Goal: Use online tool/utility: Utilize a website feature to perform a specific function

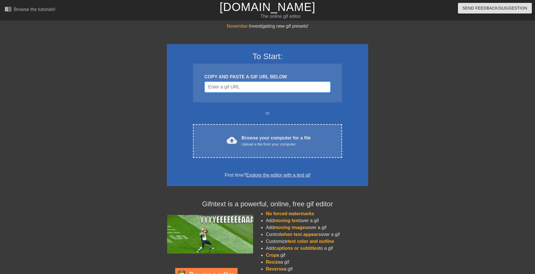
click at [243, 85] on input "Username" at bounding box center [268, 86] width 126 height 11
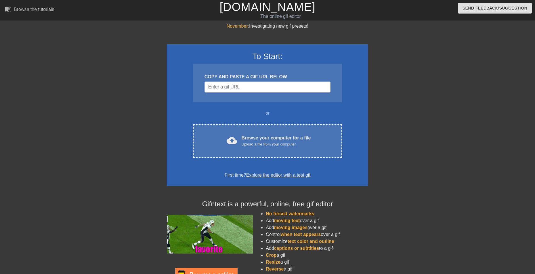
click at [246, 123] on div "To Start: COPY AND PASTE A GIF URL BELOW or cloud_upload Browse your computer f…" at bounding box center [268, 115] width 202 height 142
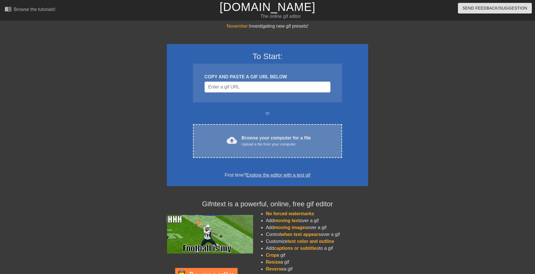
click at [247, 136] on div "Browse your computer for a file Upload a file from your computer" at bounding box center [276, 140] width 69 height 13
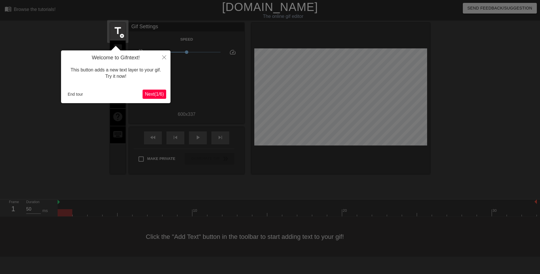
click at [162, 99] on div "Welcome to Gifntext! This button adds a new text layer to your gif. Try it now!…" at bounding box center [115, 76] width 109 height 53
click at [161, 93] on span "Next ( 1 / 6 )" at bounding box center [154, 94] width 19 height 5
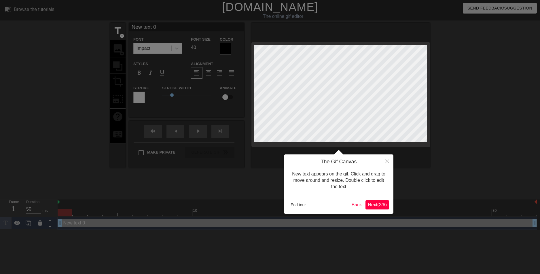
click at [372, 210] on div "The Gif Canvas New text appears on the gif. Click and drag to move around and r…" at bounding box center [338, 183] width 109 height 59
click at [370, 204] on span "Next ( 2 / 6 )" at bounding box center [377, 204] width 19 height 5
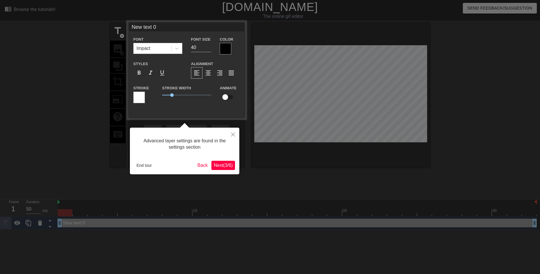
click at [242, 167] on div at bounding box center [270, 137] width 540 height 274
click at [223, 164] on span "Next ( 3 / 6 )" at bounding box center [223, 165] width 19 height 5
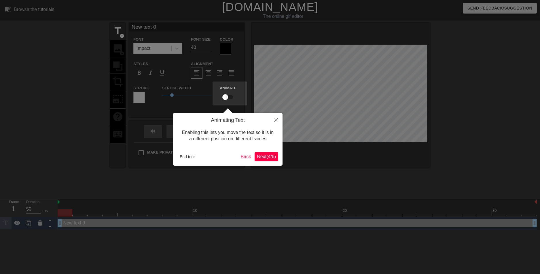
click at [261, 156] on span "Next ( 4 / 6 )" at bounding box center [266, 156] width 19 height 5
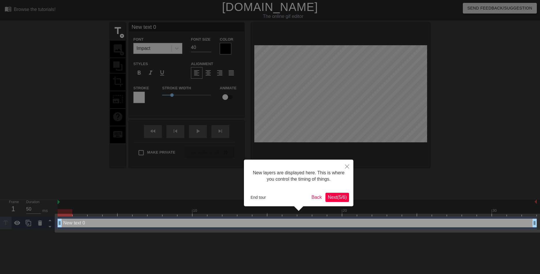
click at [327, 193] on button "Next ( 5 / 6 )" at bounding box center [337, 197] width 24 height 9
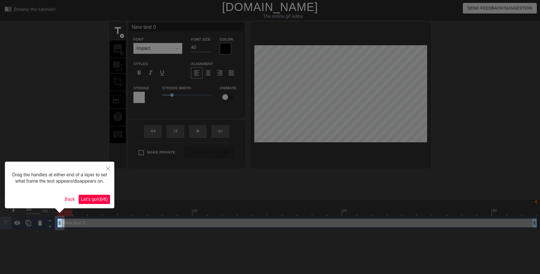
click at [107, 197] on span "Let's go! ( 6 / 6 )" at bounding box center [94, 199] width 27 height 5
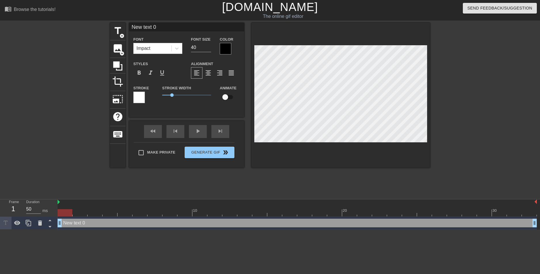
click at [225, 52] on div at bounding box center [226, 49] width 12 height 12
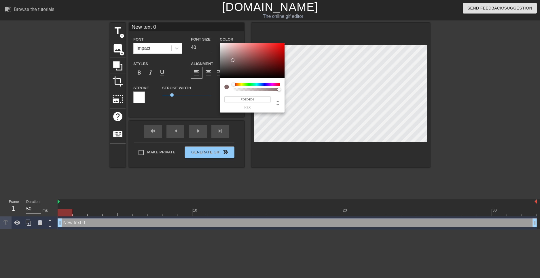
type input "#FFFFFF"
drag, startPoint x: 240, startPoint y: 64, endPoint x: 191, endPoint y: 21, distance: 65.3
click at [192, 22] on div "#FFFFFF hex" at bounding box center [270, 139] width 540 height 278
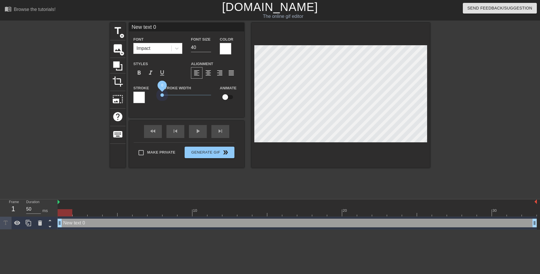
drag, startPoint x: 171, startPoint y: 94, endPoint x: 145, endPoint y: 104, distance: 28.4
click at [140, 103] on div "Stroke Stroke Width 0 Animate" at bounding box center [186, 96] width 115 height 24
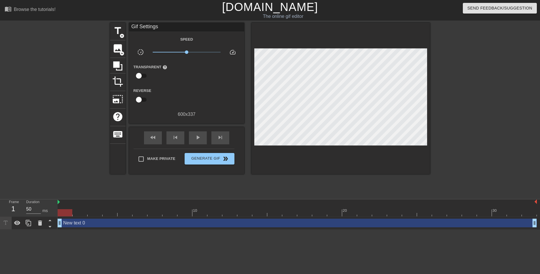
click at [202, 125] on div "Gif Settings Speed slow_motion_video x1.00 speed Transparent help Reverse 600 x…" at bounding box center [186, 98] width 115 height 151
click at [119, 39] on div "title add_circle" at bounding box center [118, 32] width 16 height 18
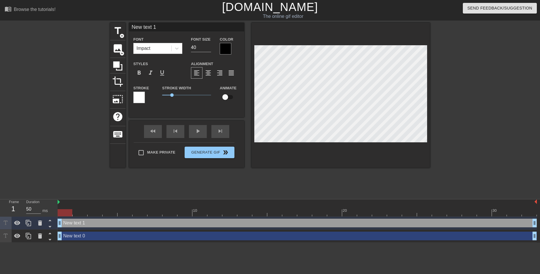
scroll to position [1, 1]
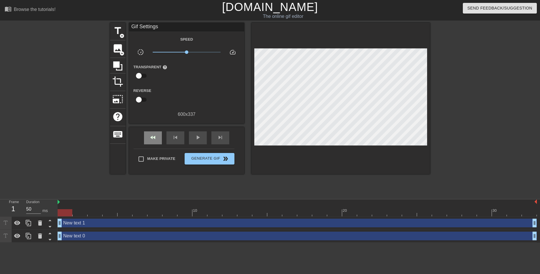
click at [146, 129] on div "fast_rewind skip_previous play_arrow skip_next" at bounding box center [187, 138] width 94 height 22
click at [149, 131] on div "fast_rewind" at bounding box center [153, 137] width 18 height 13
click at [151, 136] on span "fast_rewind" at bounding box center [152, 137] width 7 height 7
click at [151, 135] on span "fast_rewind" at bounding box center [152, 137] width 7 height 7
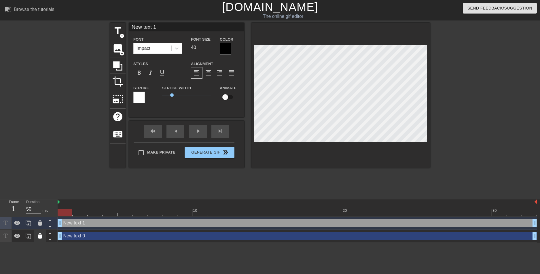
click at [40, 235] on icon at bounding box center [40, 235] width 7 height 7
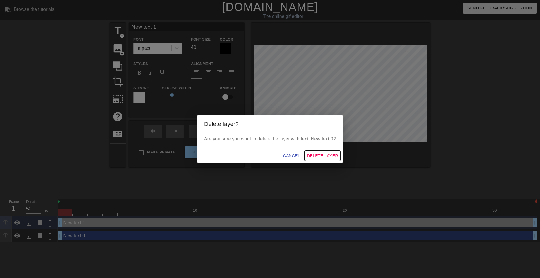
click at [316, 151] on button "Delete Layer" at bounding box center [323, 156] width 36 height 11
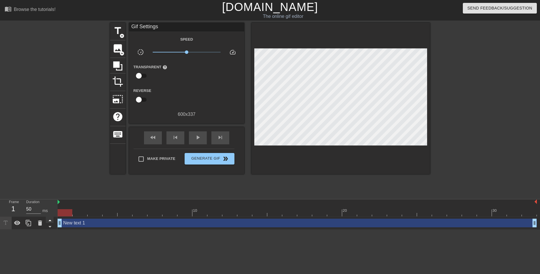
click at [46, 218] on div at bounding box center [50, 219] width 8 height 6
click at [39, 220] on icon at bounding box center [40, 222] width 7 height 7
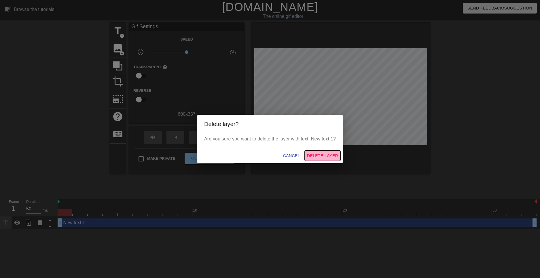
click at [318, 151] on button "Delete Layer" at bounding box center [323, 156] width 36 height 11
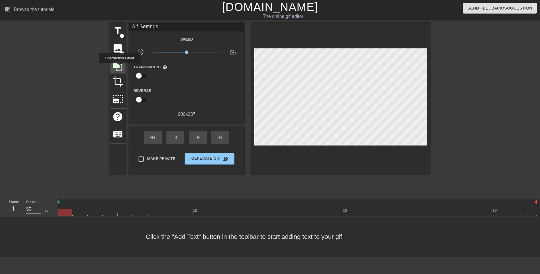
click at [120, 66] on icon at bounding box center [117, 65] width 11 height 11
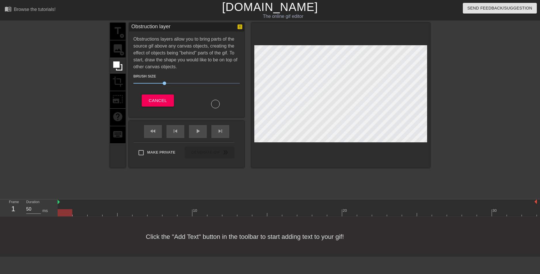
drag, startPoint x: 206, startPoint y: 113, endPoint x: 217, endPoint y: 104, distance: 14.5
click at [219, 103] on div "Obstruction layer Obstructions layers allow you to bring parts of the source gi…" at bounding box center [186, 70] width 115 height 94
drag, startPoint x: 163, startPoint y: 85, endPoint x: 188, endPoint y: 94, distance: 26.3
click at [188, 94] on div "Brush Size 52 Cancel" at bounding box center [186, 90] width 107 height 41
click at [193, 129] on div "play_arrow" at bounding box center [198, 131] width 18 height 13
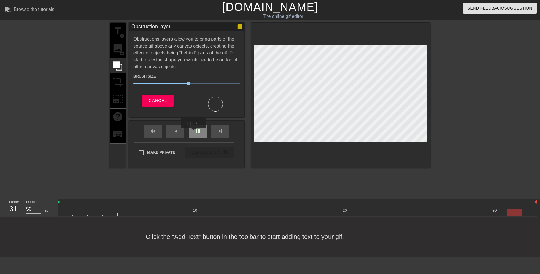
click at [193, 132] on div "pause" at bounding box center [198, 131] width 18 height 13
click at [195, 130] on span "play_arrow" at bounding box center [197, 131] width 7 height 7
click at [196, 133] on span "pause" at bounding box center [197, 131] width 7 height 7
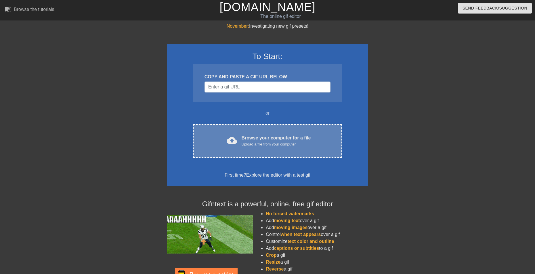
click at [240, 151] on div "cloud_upload Browse your computer for a file Upload a file from your computer C…" at bounding box center [267, 141] width 149 height 34
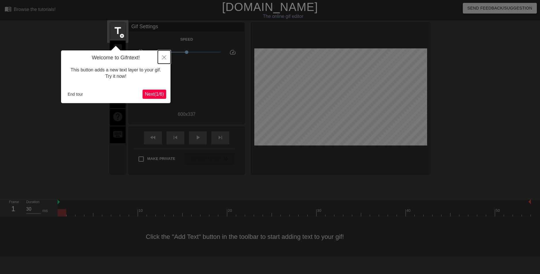
click at [159, 58] on button "Close" at bounding box center [164, 56] width 13 height 13
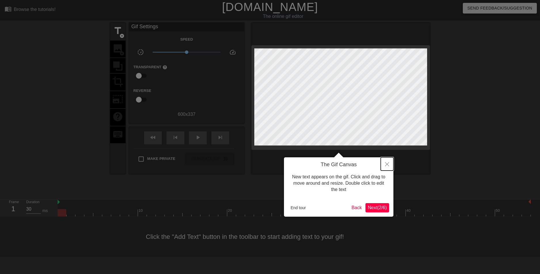
click at [384, 168] on button "Close" at bounding box center [387, 163] width 13 height 13
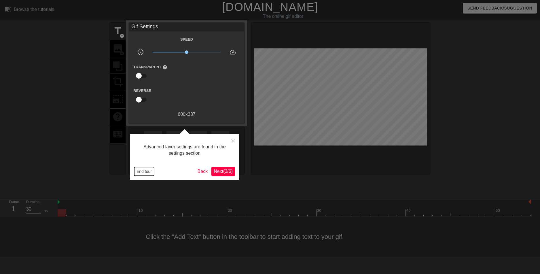
click at [150, 171] on button "End tour" at bounding box center [144, 171] width 20 height 9
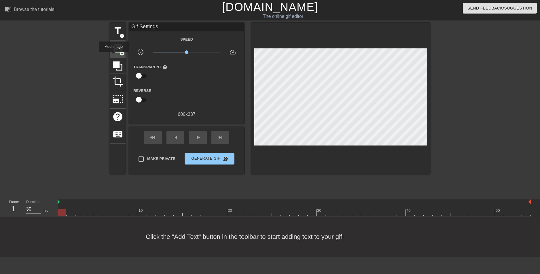
click at [114, 51] on span "image" at bounding box center [117, 48] width 11 height 11
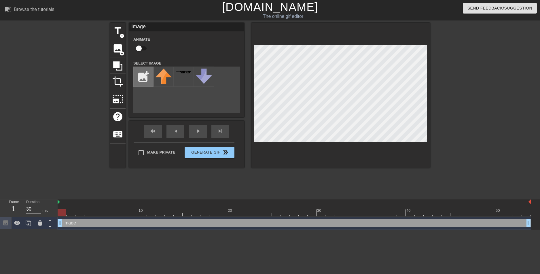
click at [152, 82] on input "file" at bounding box center [144, 77] width 20 height 20
type input "C:\fakepath\image_2025-09-23_235732847.png"
click at [162, 79] on div at bounding box center [163, 76] width 20 height 20
